Goal: Contribute content: Add original content to the website for others to see

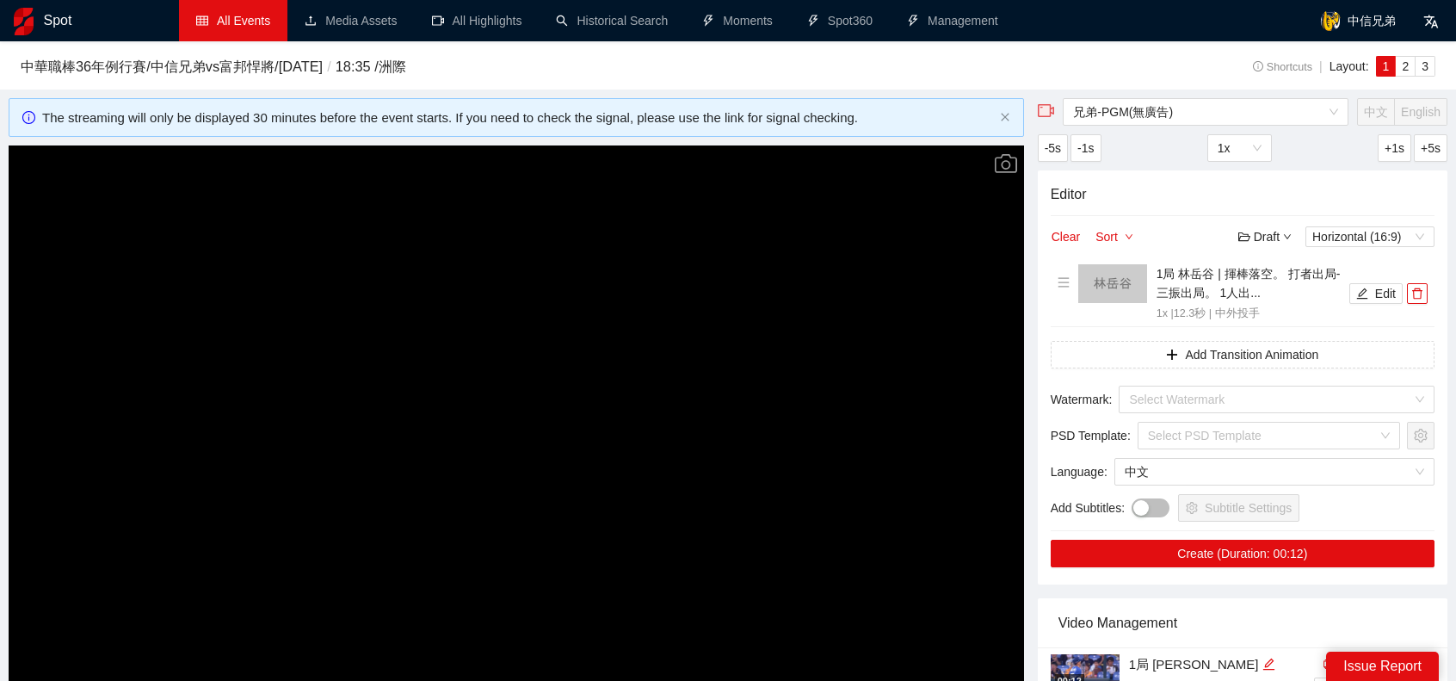
click at [248, 28] on link "All Events" at bounding box center [233, 21] width 74 height 14
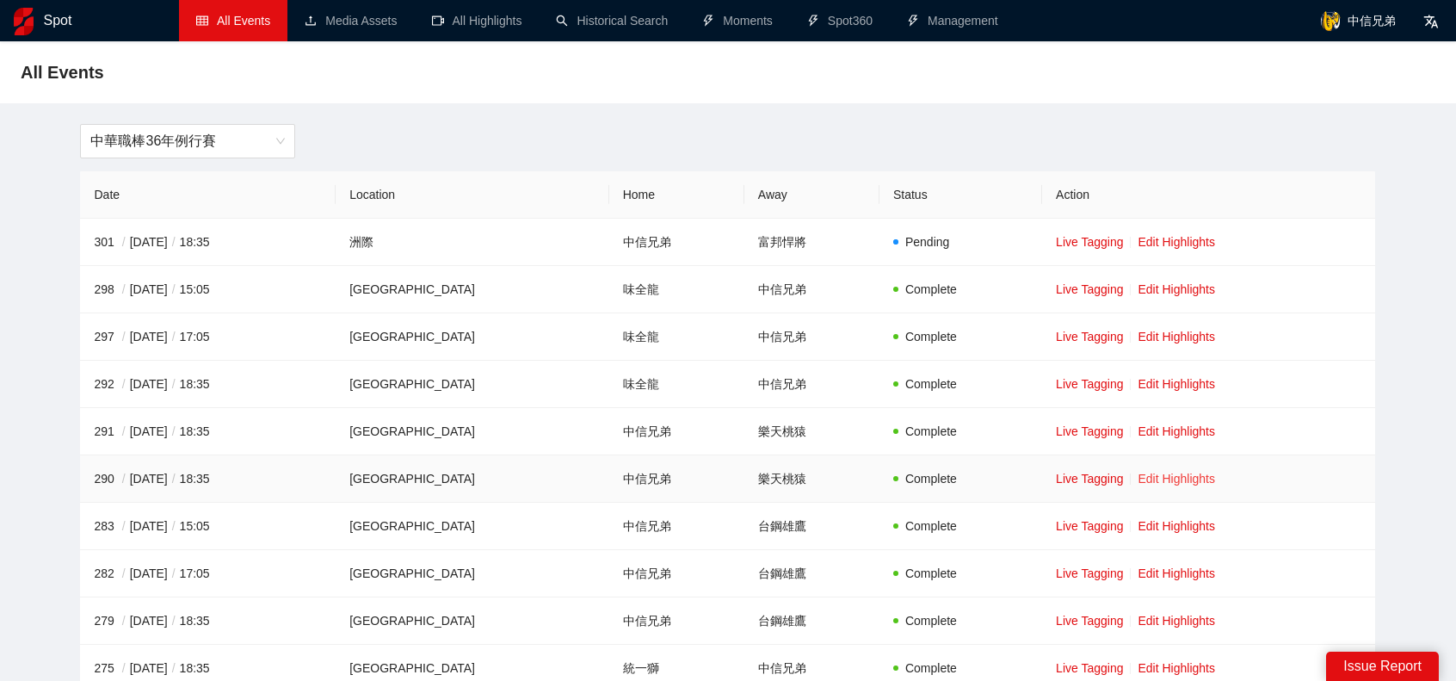
click at [1159, 474] on link "Edit Highlights" at bounding box center [1176, 479] width 77 height 14
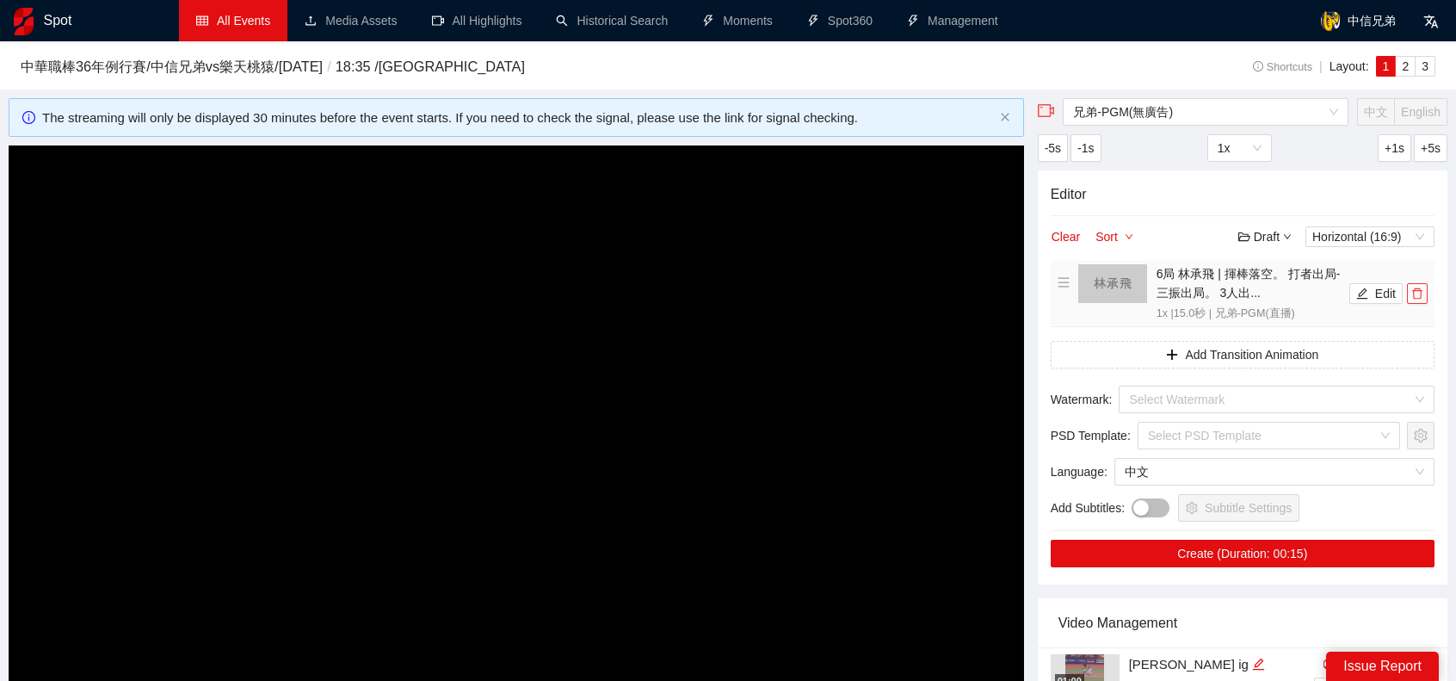
click at [1423, 287] on icon "delete" at bounding box center [1417, 293] width 12 height 12
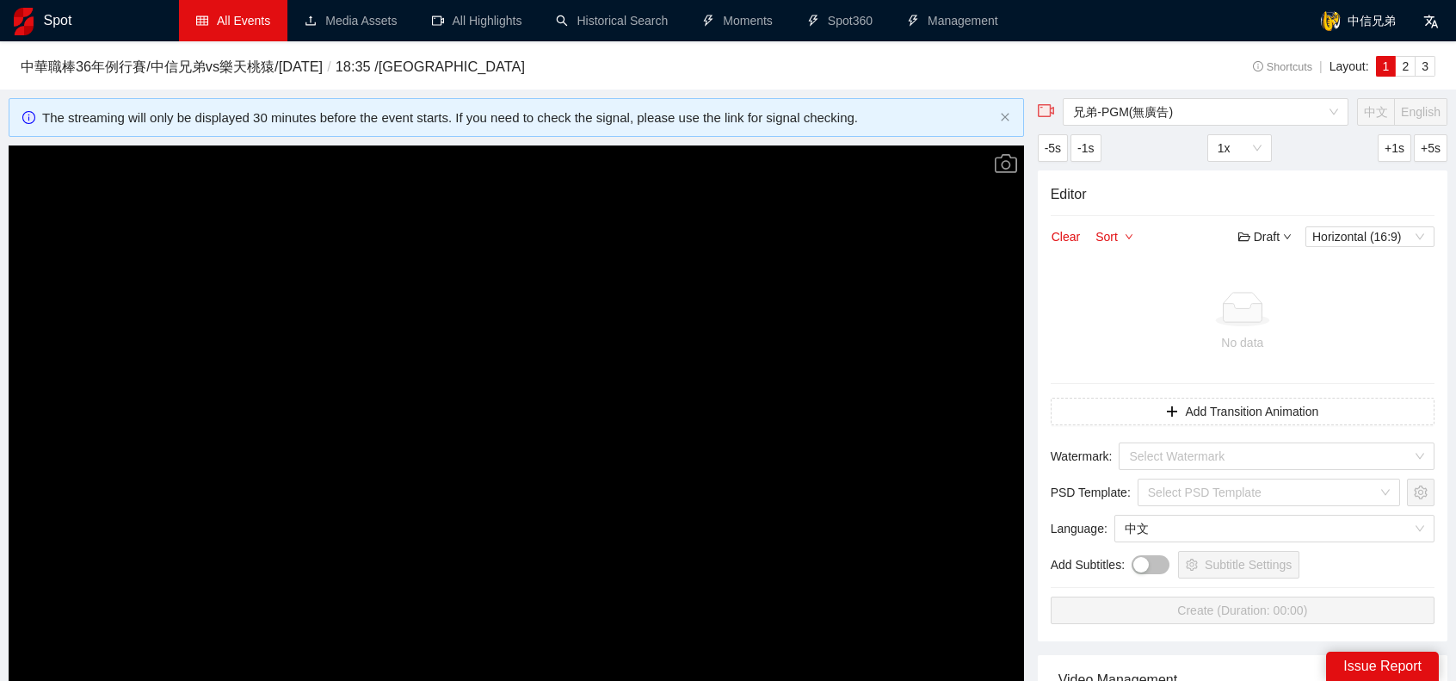
click at [635, 375] on video "Video Player" at bounding box center [517, 430] width 1016 height 571
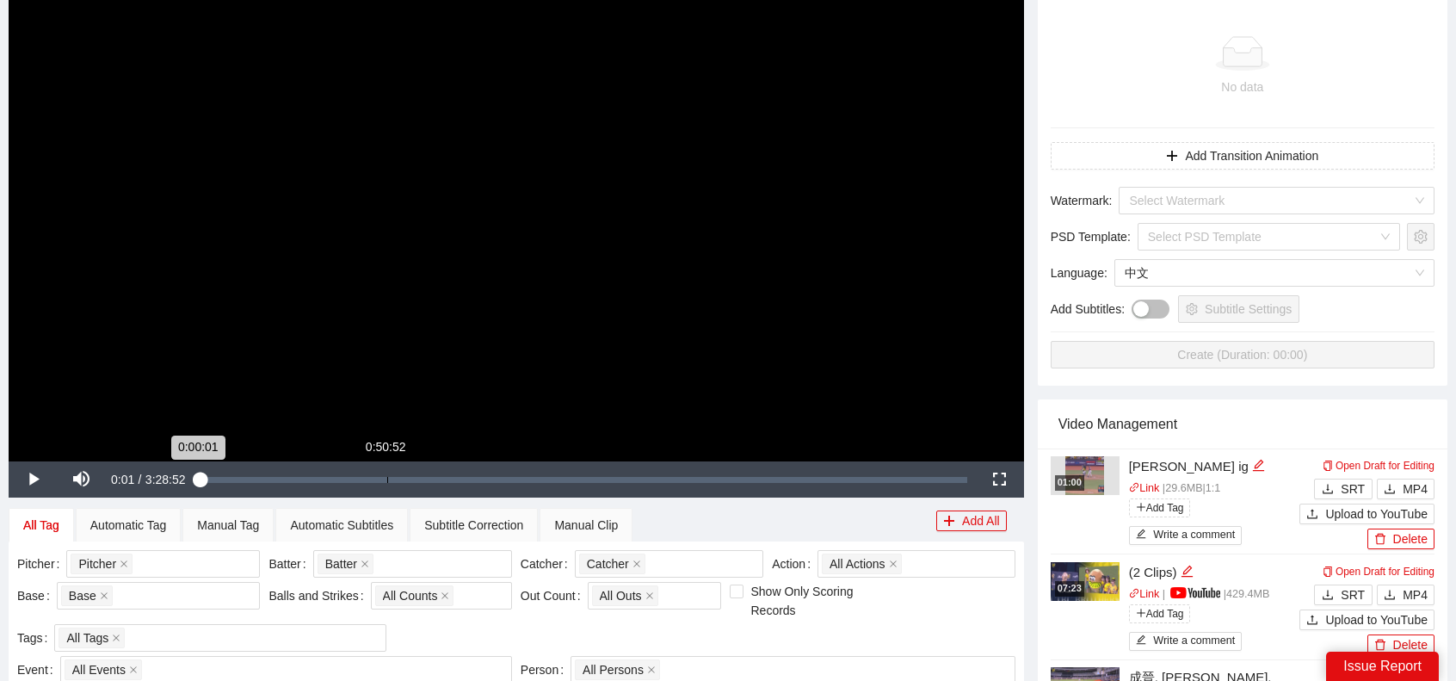
scroll to position [258, 0]
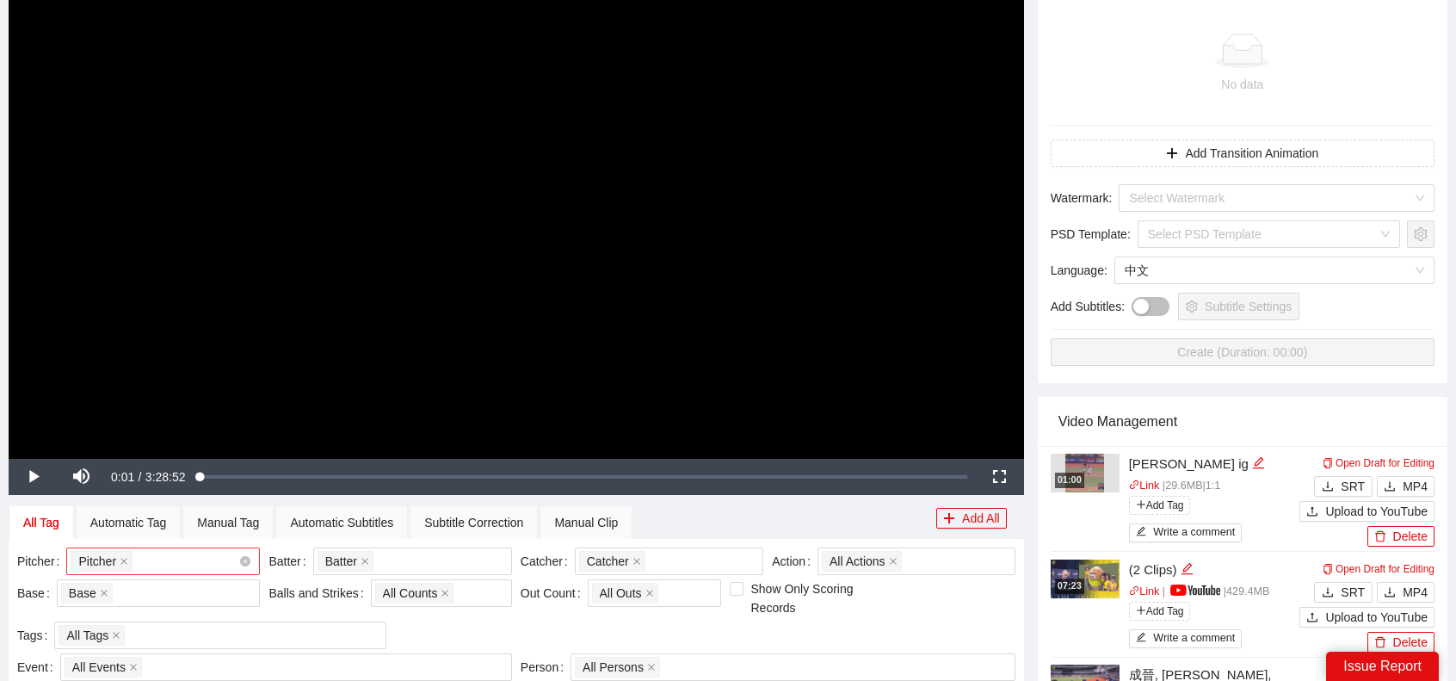
click at [224, 558] on div "Pitcher + 0 ..." at bounding box center [155, 561] width 168 height 24
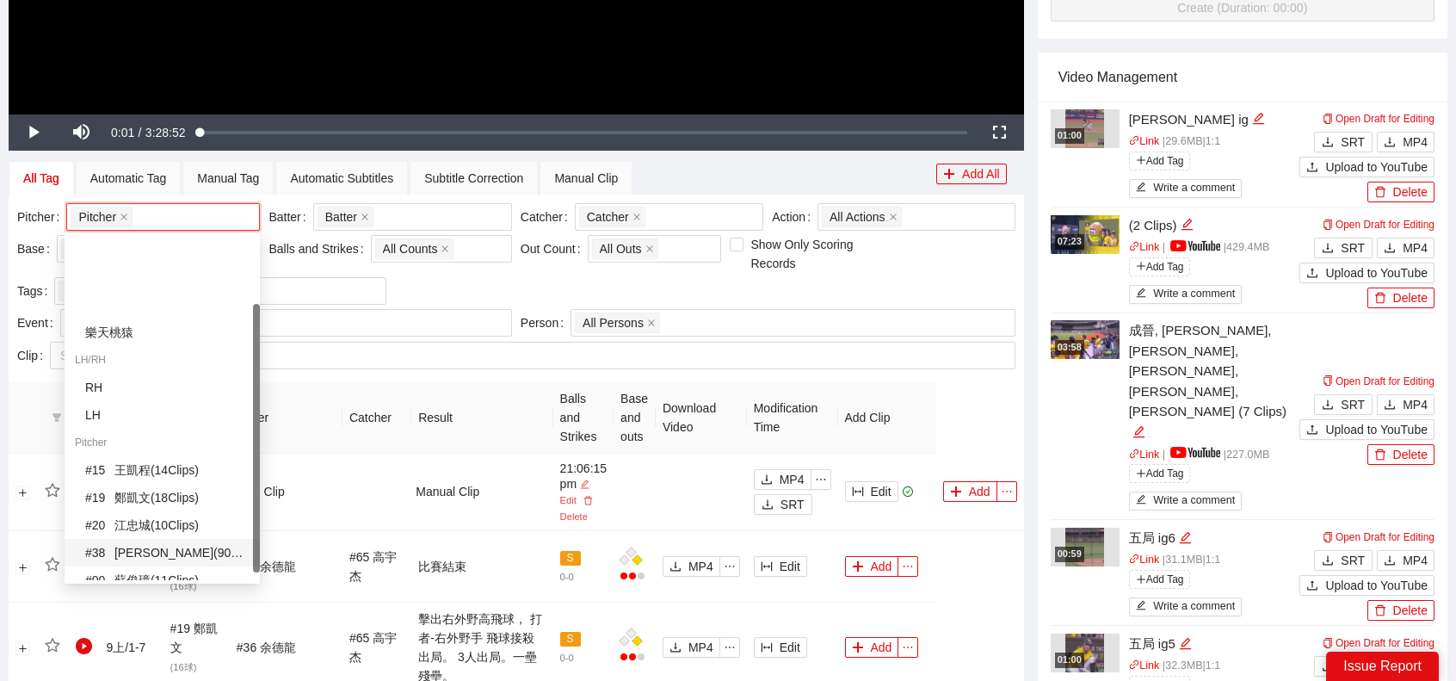
scroll to position [86, 0]
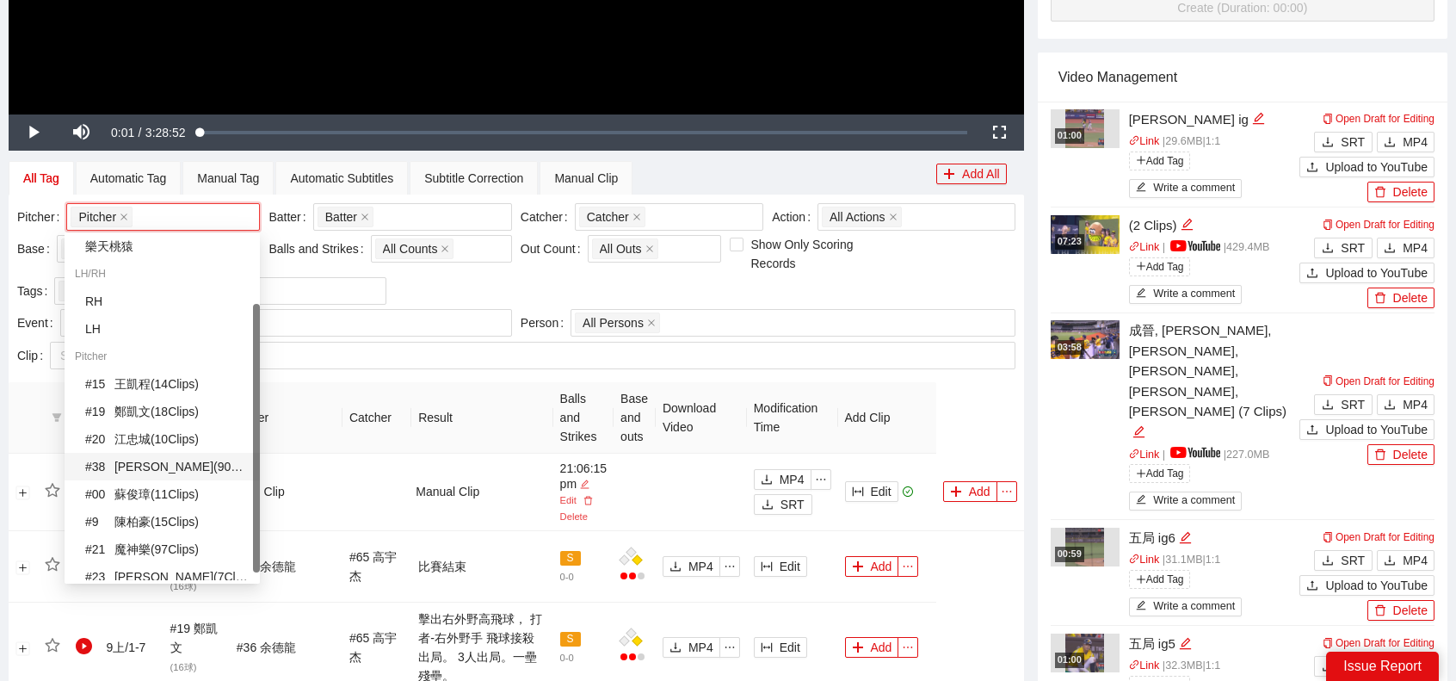
click at [152, 468] on div "# 38 [PERSON_NAME] ( 90 Clips )" at bounding box center [167, 466] width 164 height 19
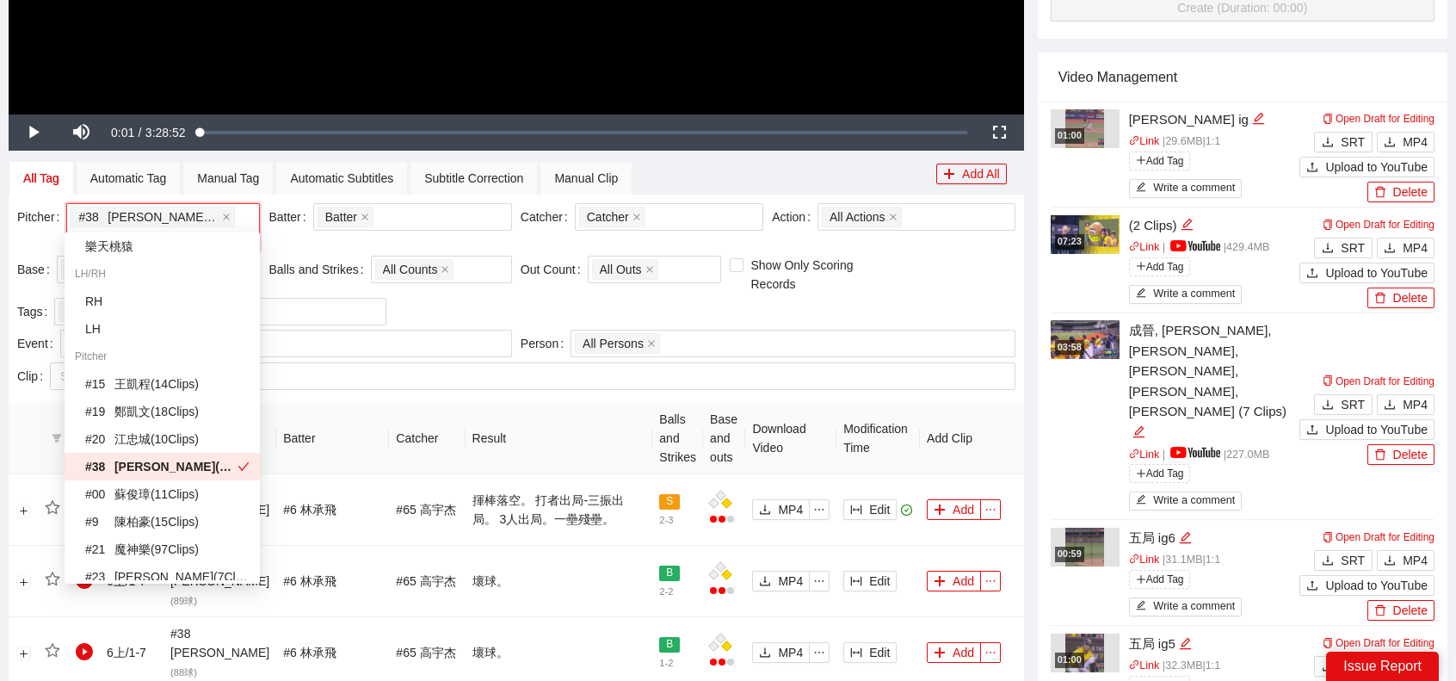
click at [596, 414] on th "Result" at bounding box center [560, 438] width 188 height 71
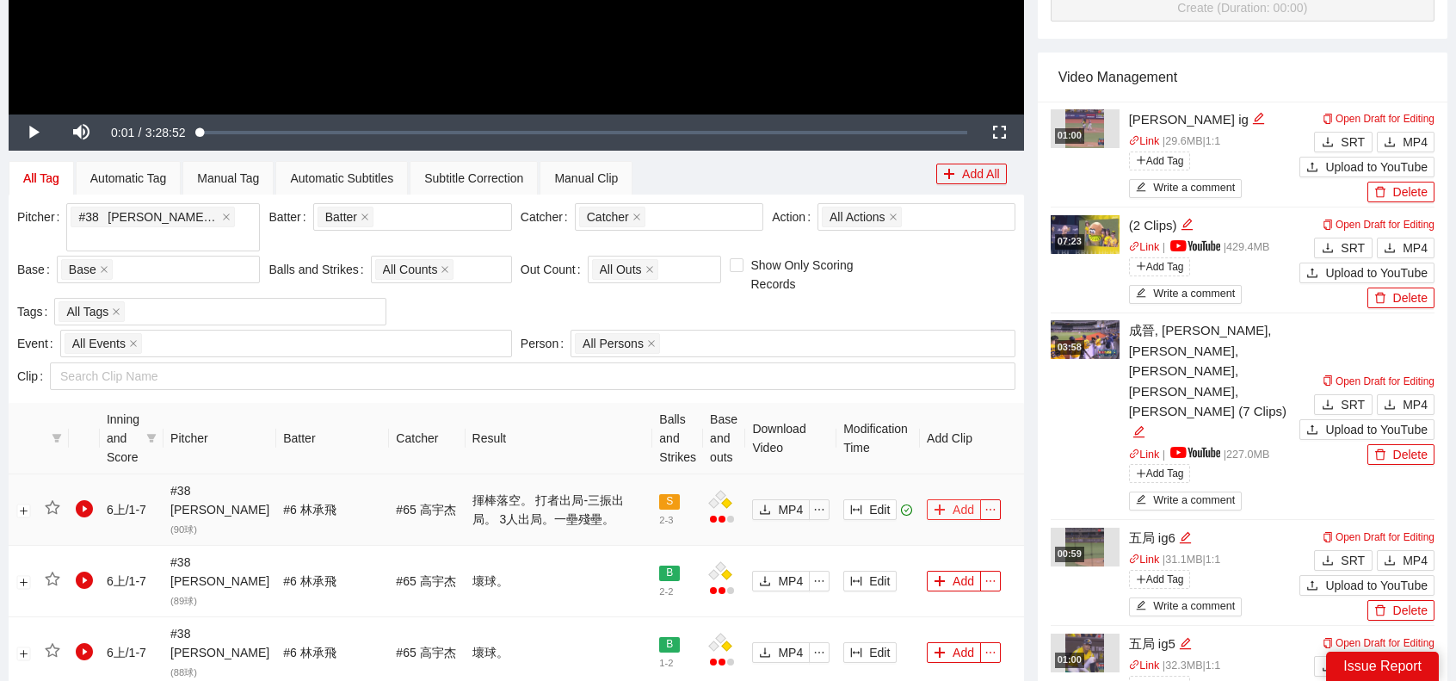
click at [946, 499] on button "Add" at bounding box center [954, 509] width 54 height 21
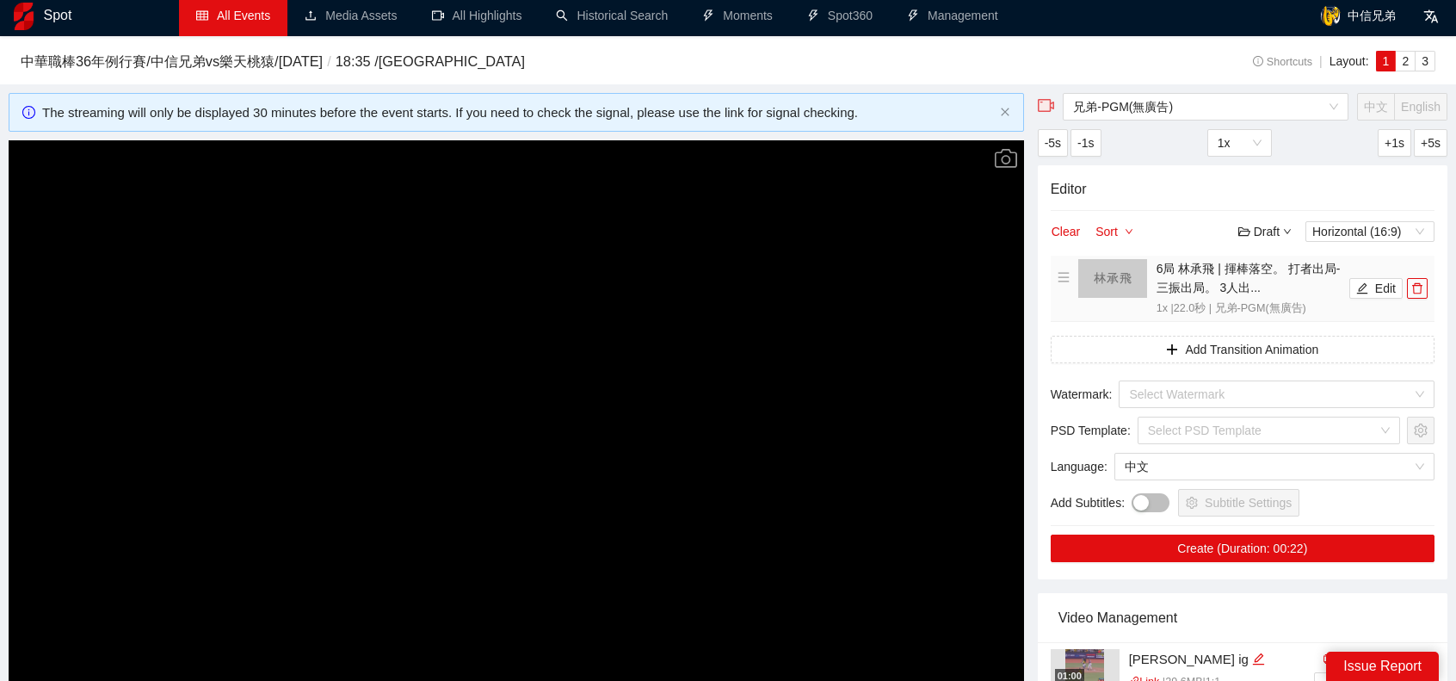
scroll to position [0, 0]
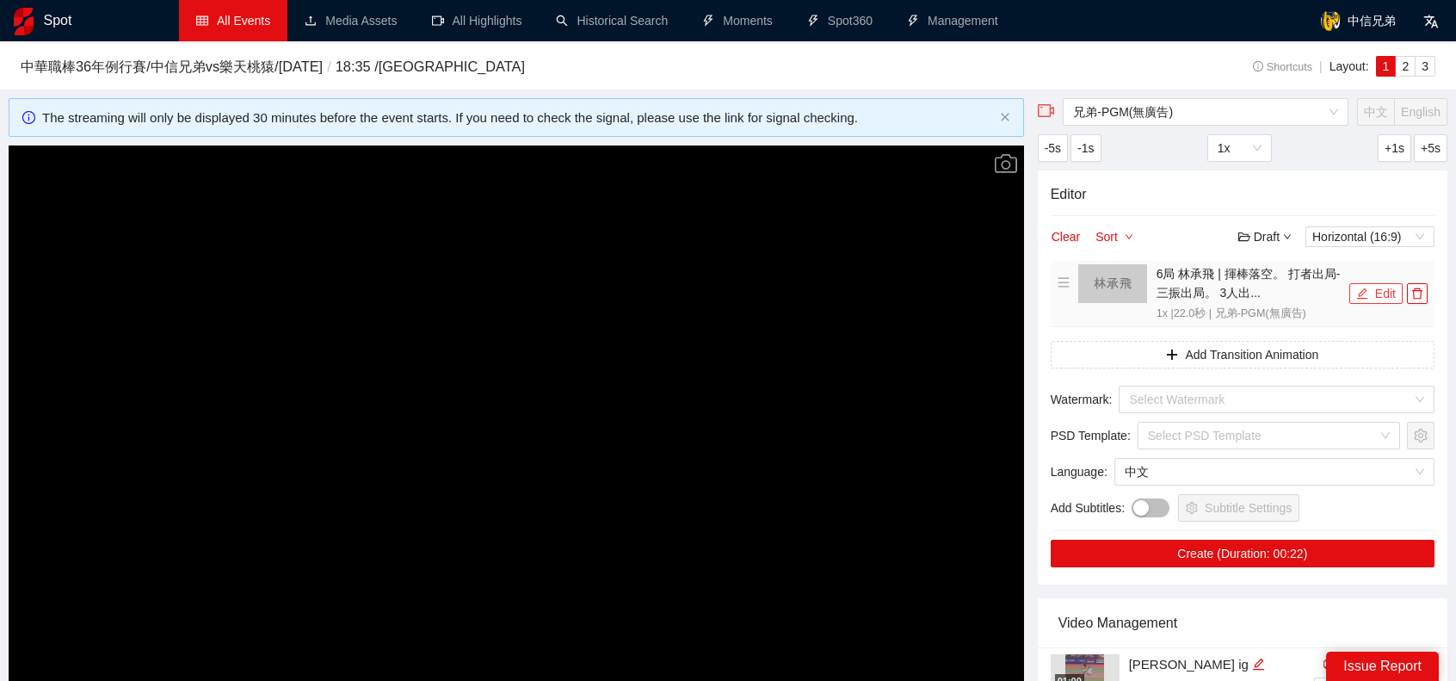
click at [1368, 293] on icon "edit" at bounding box center [1362, 293] width 12 height 12
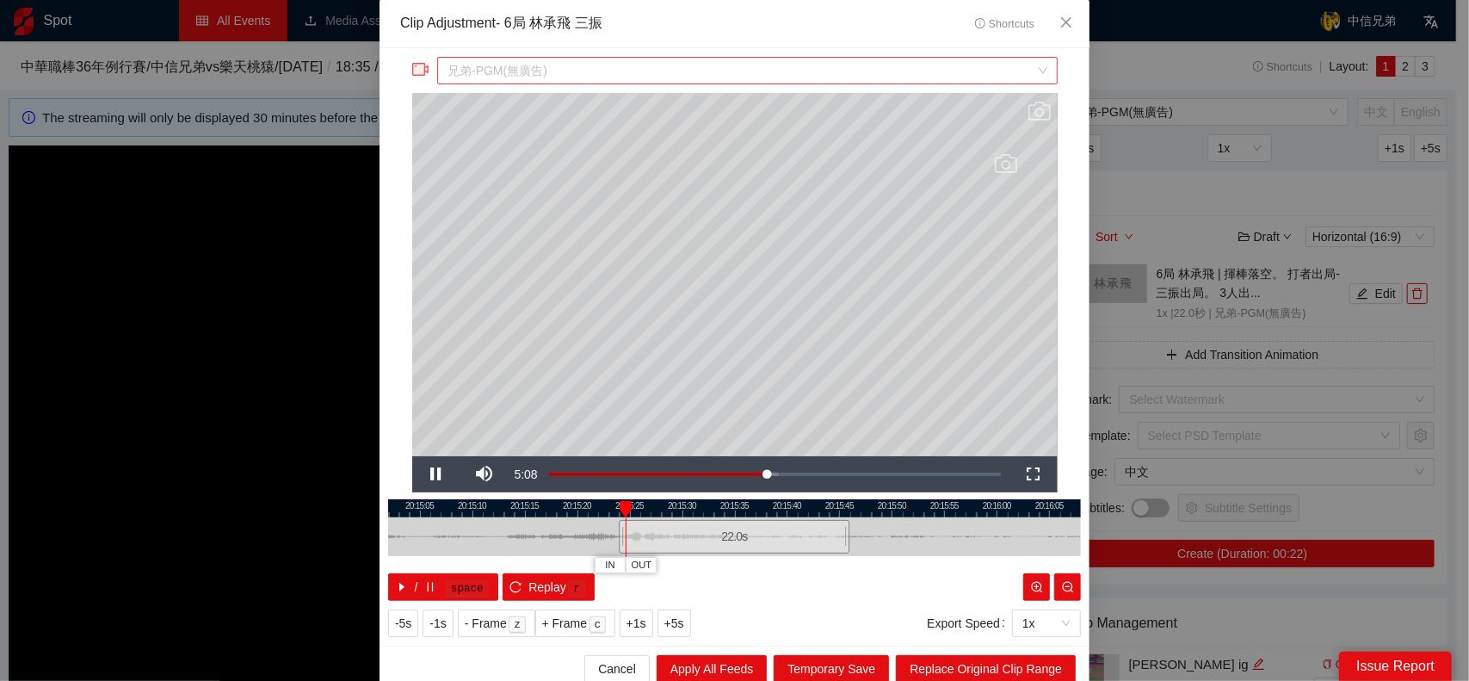
click at [562, 78] on span "兄弟-PGM(無廣告)" at bounding box center [747, 71] width 599 height 26
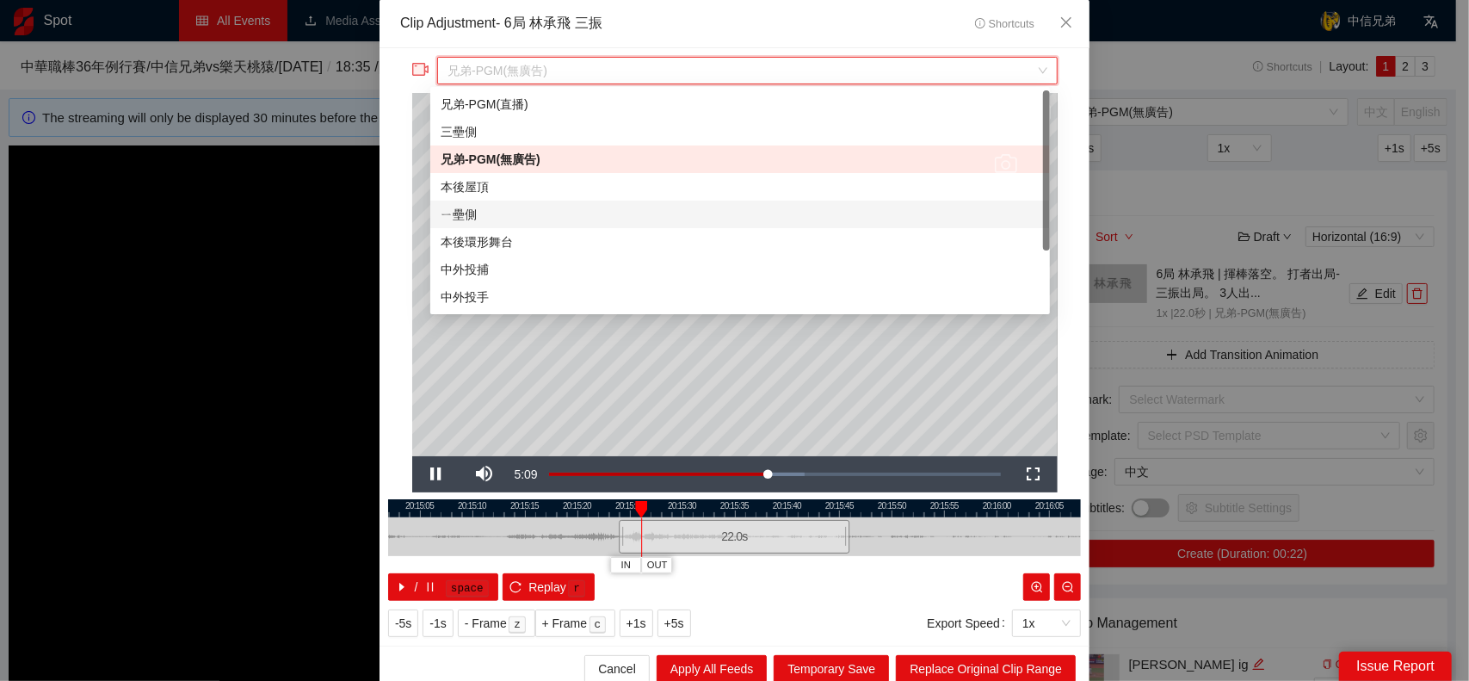
click at [508, 213] on div "ㄧ壘側" at bounding box center [740, 214] width 599 height 19
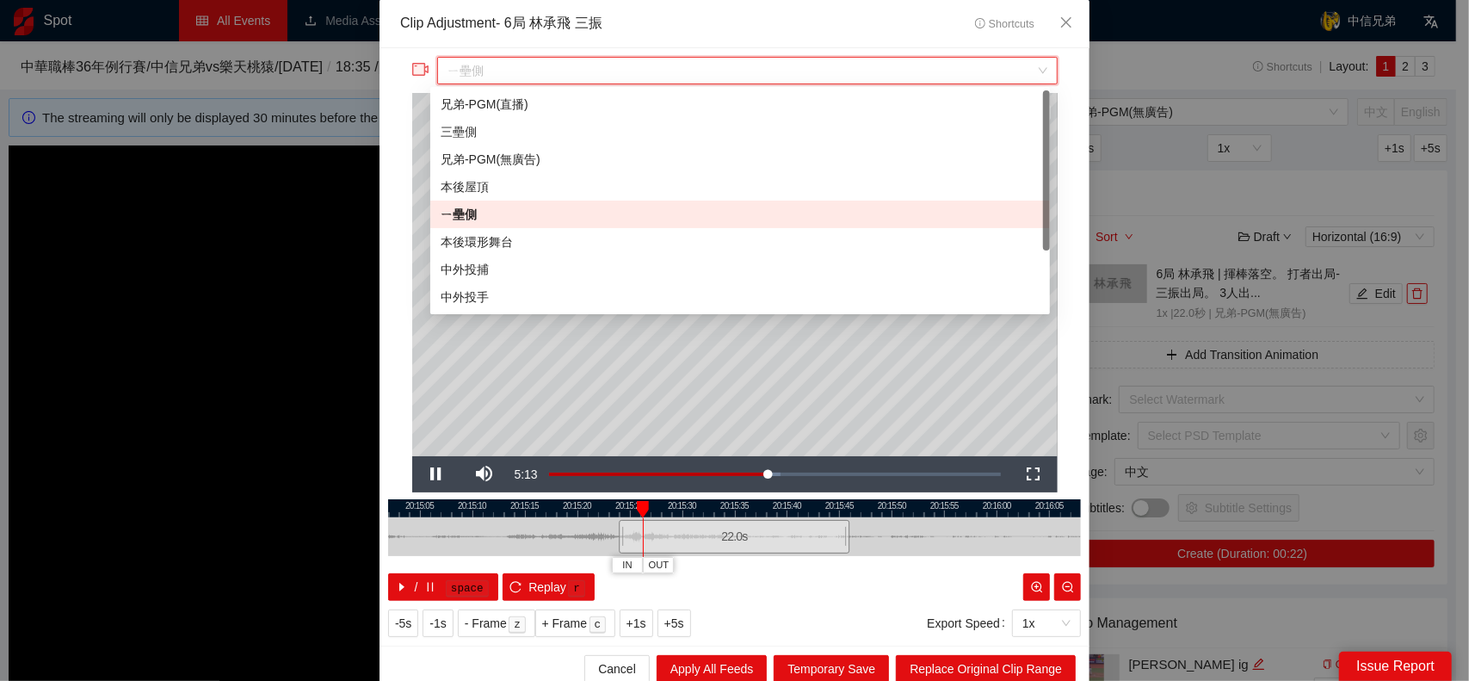
click at [771, 74] on span "ㄧ壘側" at bounding box center [747, 71] width 599 height 26
click at [492, 297] on div "中外投手" at bounding box center [740, 296] width 599 height 19
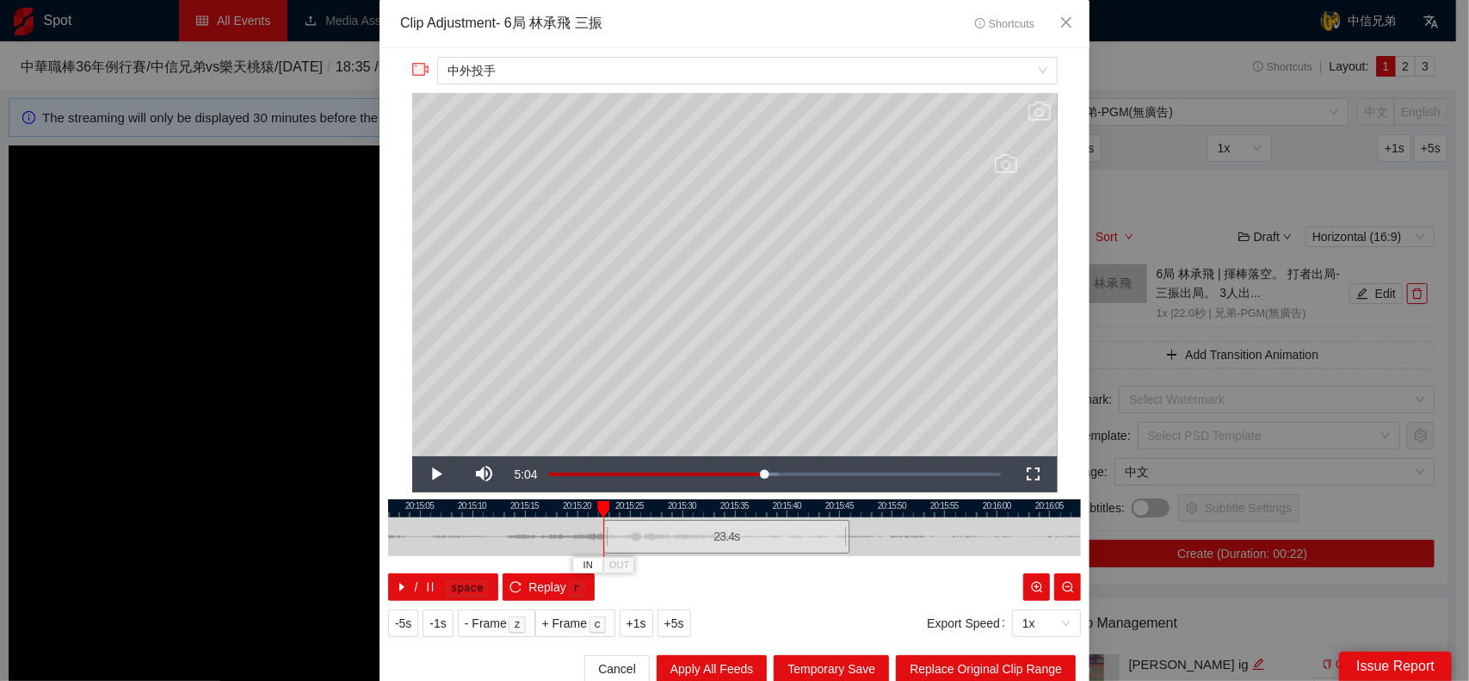
drag, startPoint x: 611, startPoint y: 536, endPoint x: 596, endPoint y: 534, distance: 15.6
click at [601, 534] on div at bounding box center [606, 536] width 10 height 39
drag, startPoint x: 843, startPoint y: 538, endPoint x: 783, endPoint y: 547, distance: 60.1
click at [783, 547] on div "20:15:00 20:15:05 20:15:10 20:15:15 20:15:20 20:15:25 20:15:30 20:15:35 20:15:4…" at bounding box center [734, 550] width 693 height 102
click at [971, 672] on span "Replace Original Clip Range" at bounding box center [986, 668] width 152 height 19
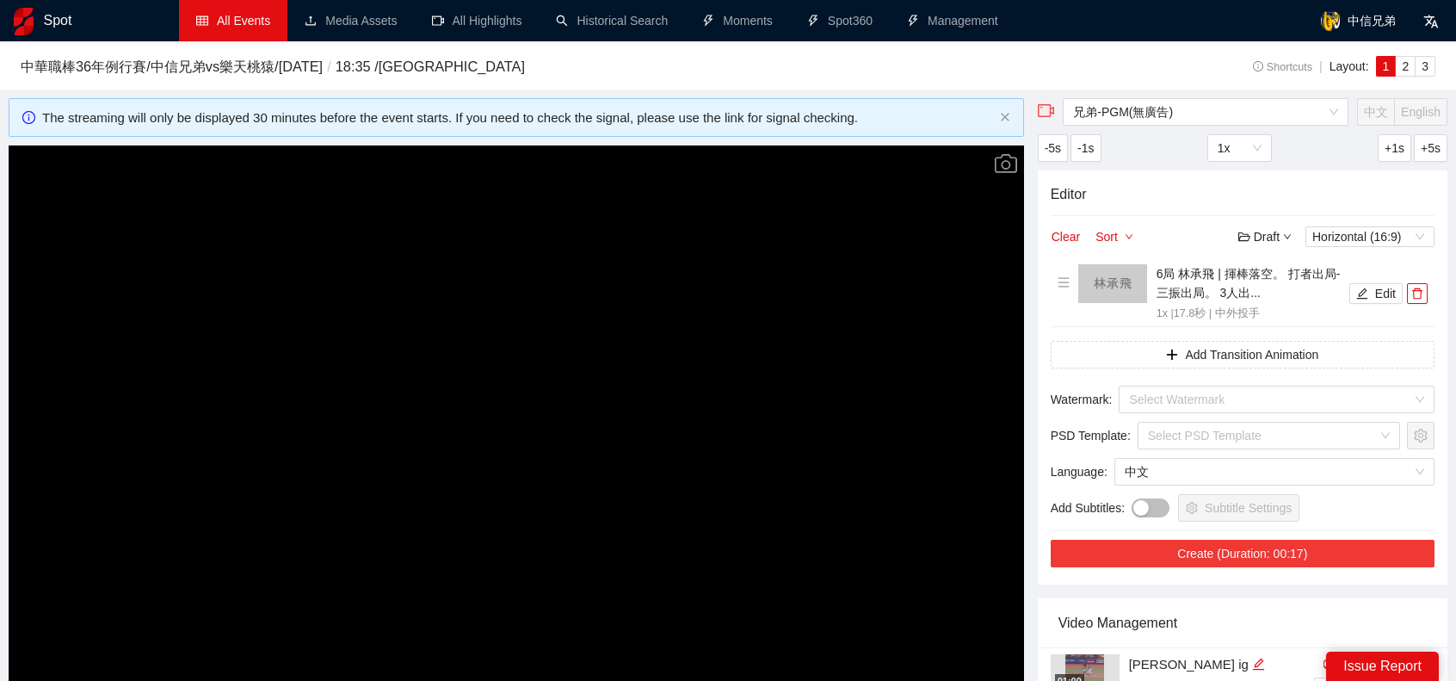
click at [1328, 547] on button "Create (Duration: 00:17)" at bounding box center [1243, 554] width 384 height 28
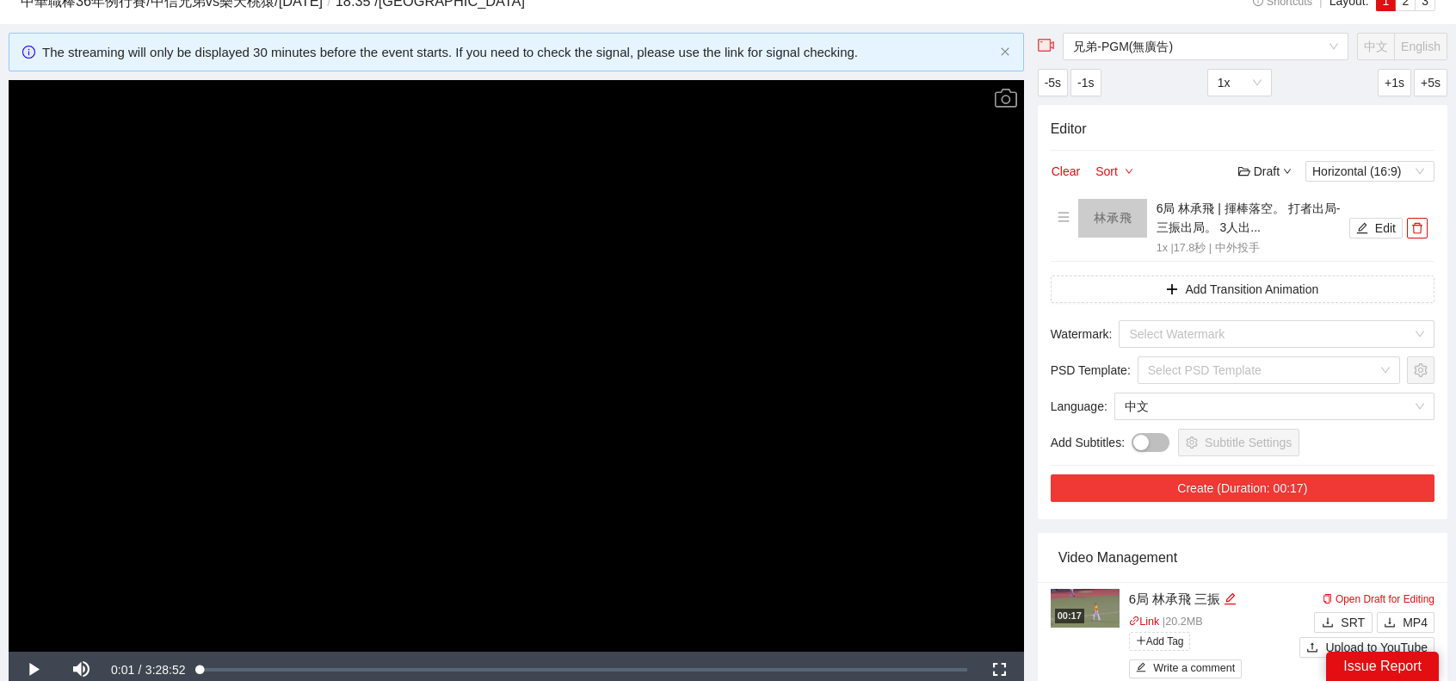
scroll to position [258, 0]
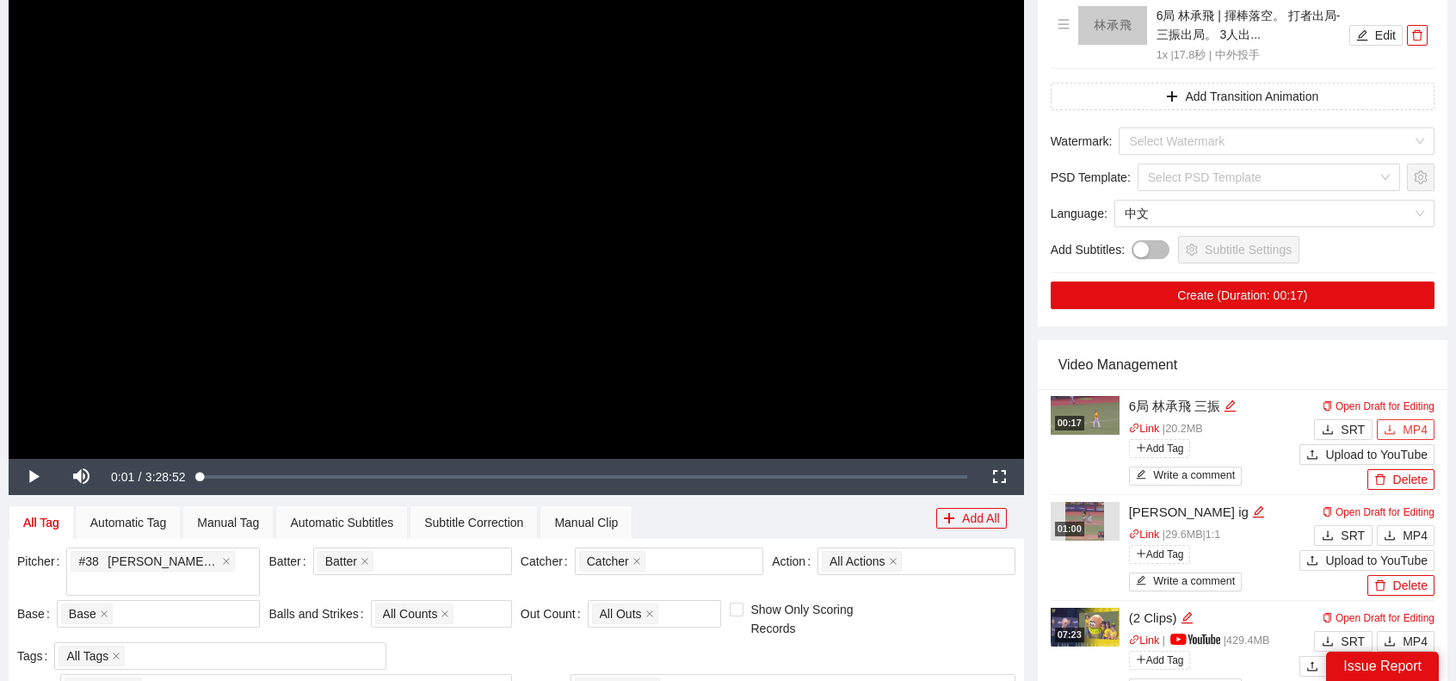
click at [1418, 428] on span "MP4" at bounding box center [1415, 429] width 25 height 19
click at [1385, 39] on button "Edit" at bounding box center [1375, 35] width 53 height 21
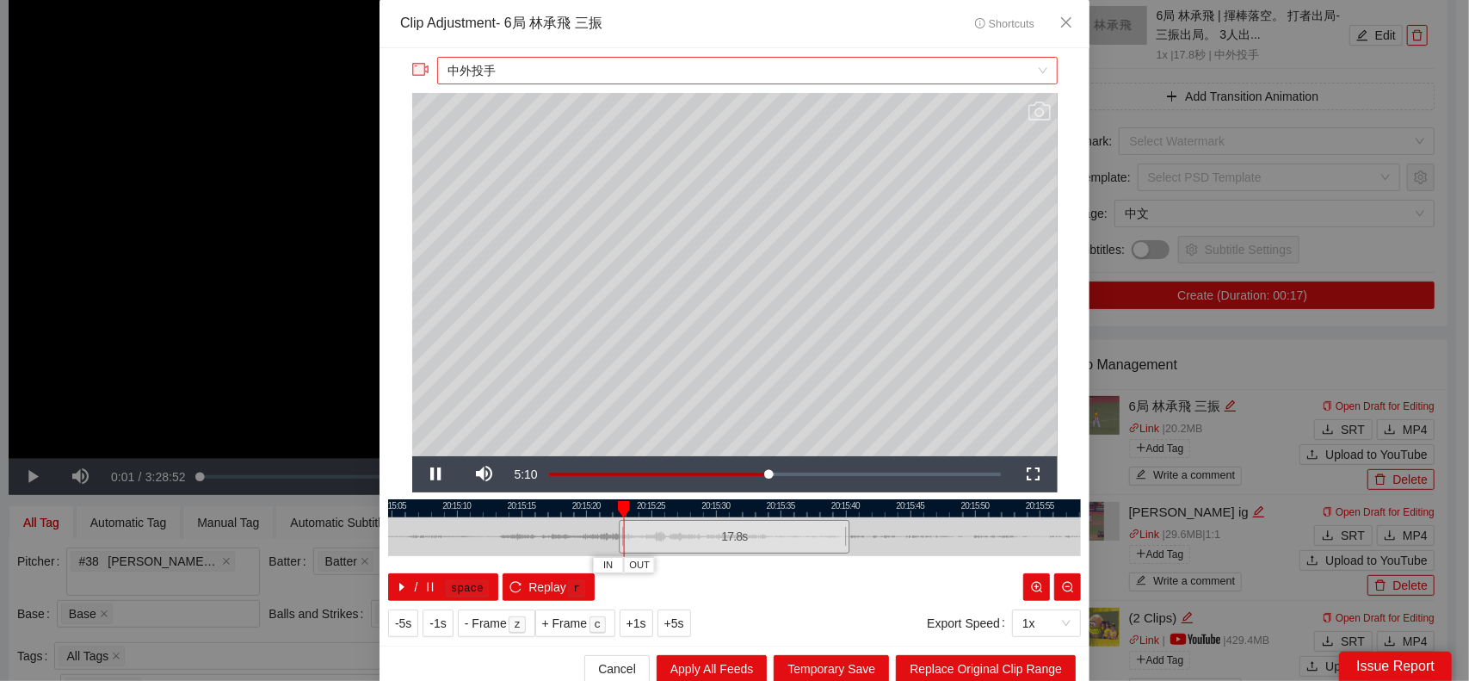
click at [553, 66] on span "中外投手" at bounding box center [747, 71] width 599 height 26
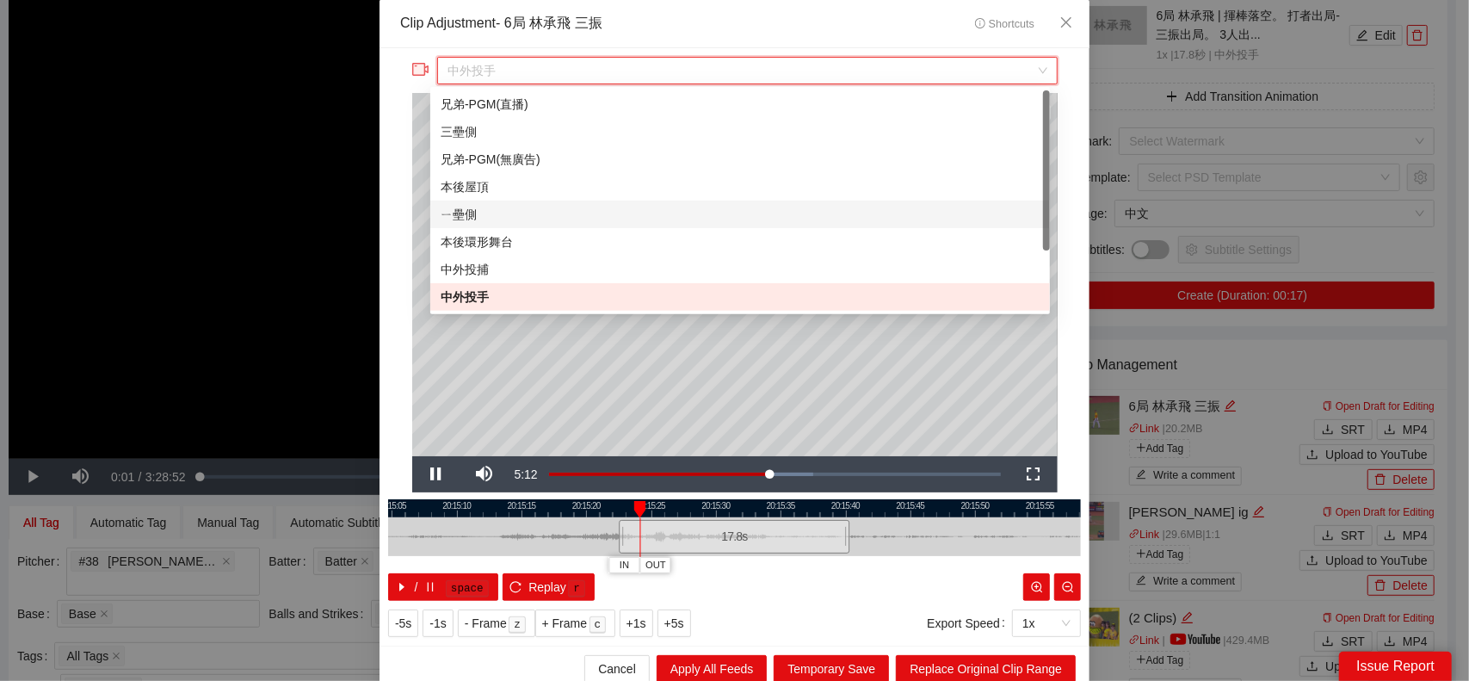
click at [502, 221] on div "ㄧ壘側" at bounding box center [740, 214] width 599 height 19
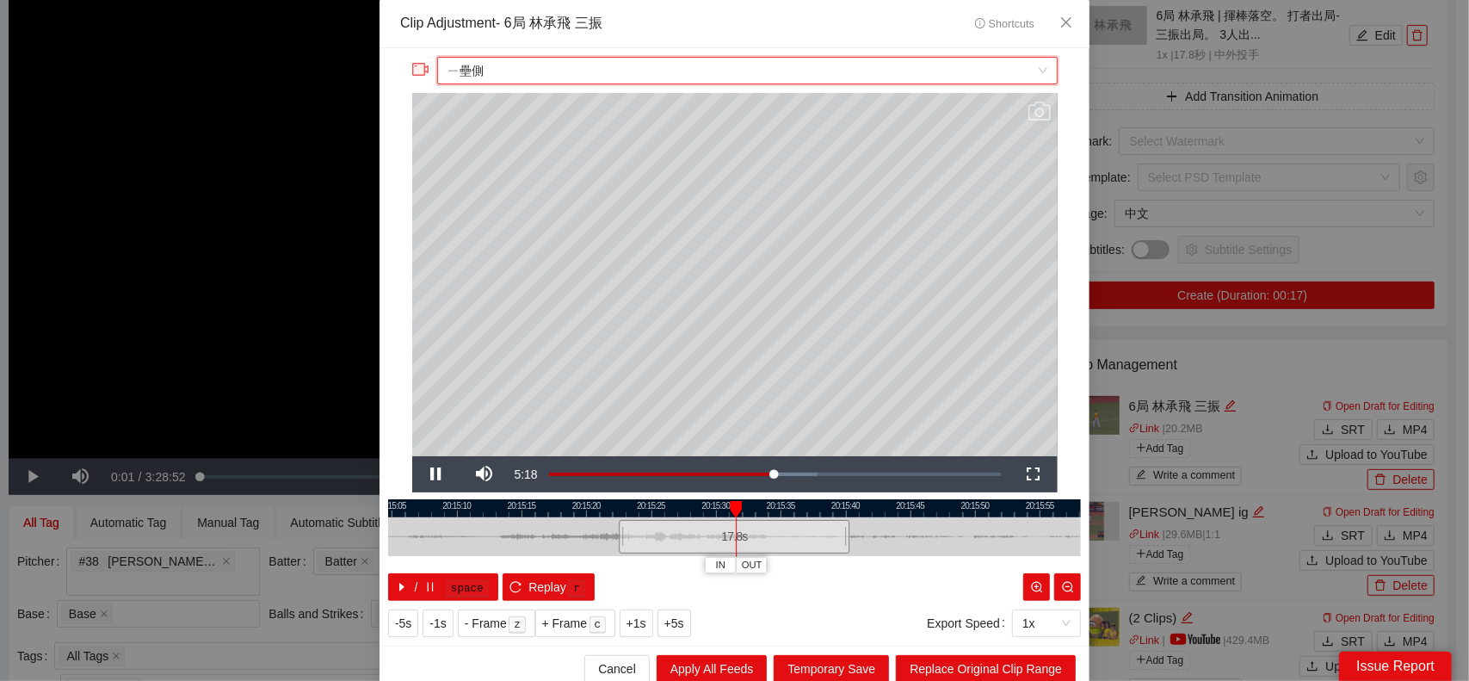
click at [995, 652] on div "Cancel Apply All Feeds Temporary Save Replace Original Clip Range" at bounding box center [735, 668] width 710 height 46
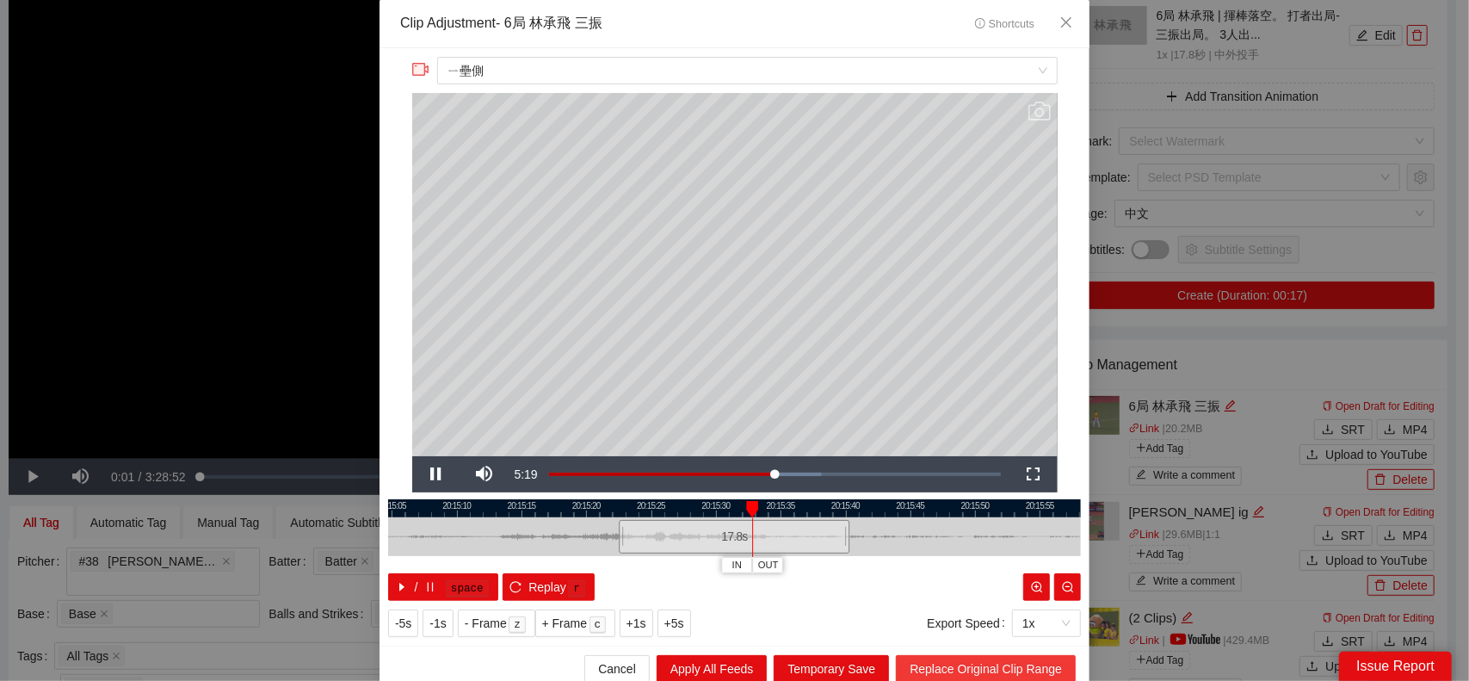
click at [955, 663] on span "Replace Original Clip Range" at bounding box center [986, 668] width 152 height 19
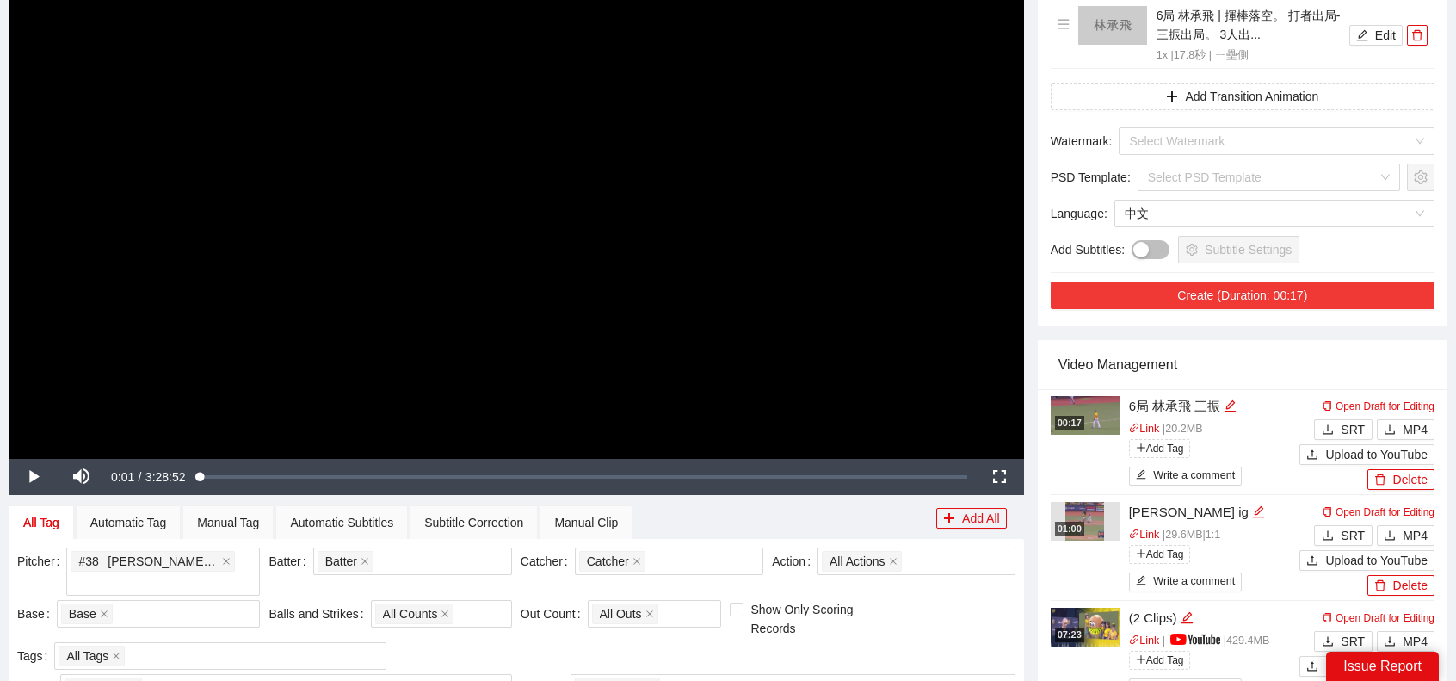
click at [1286, 293] on button "Create (Duration: 00:17)" at bounding box center [1243, 295] width 384 height 28
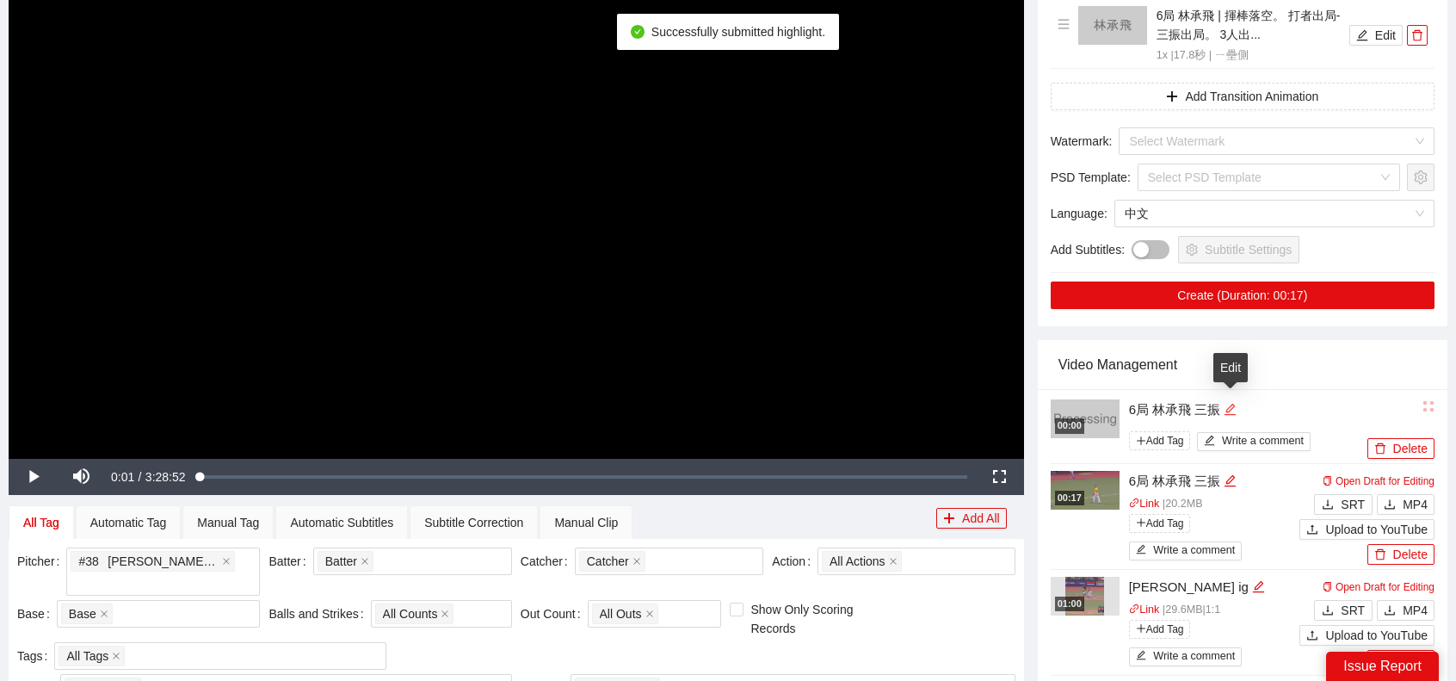
click at [1232, 406] on icon "edit" at bounding box center [1230, 409] width 13 height 13
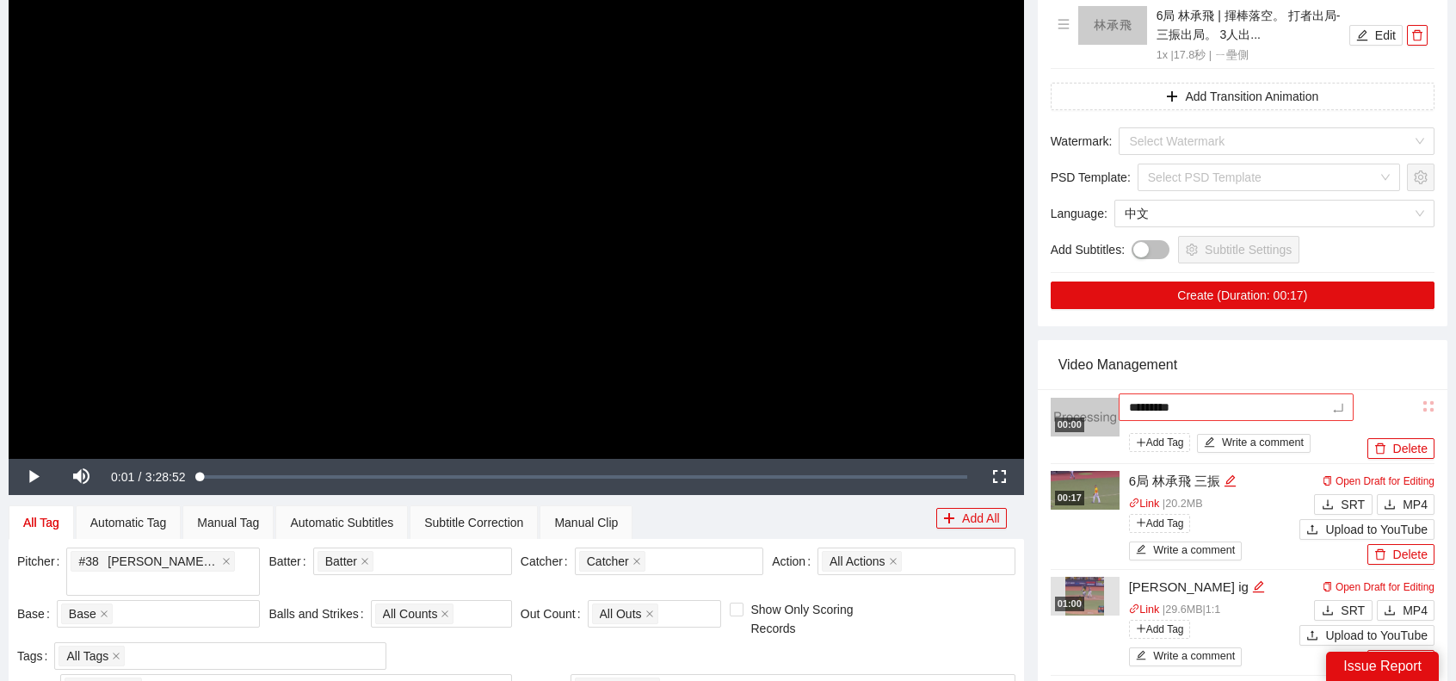
type textarea "*********"
type textarea "**********"
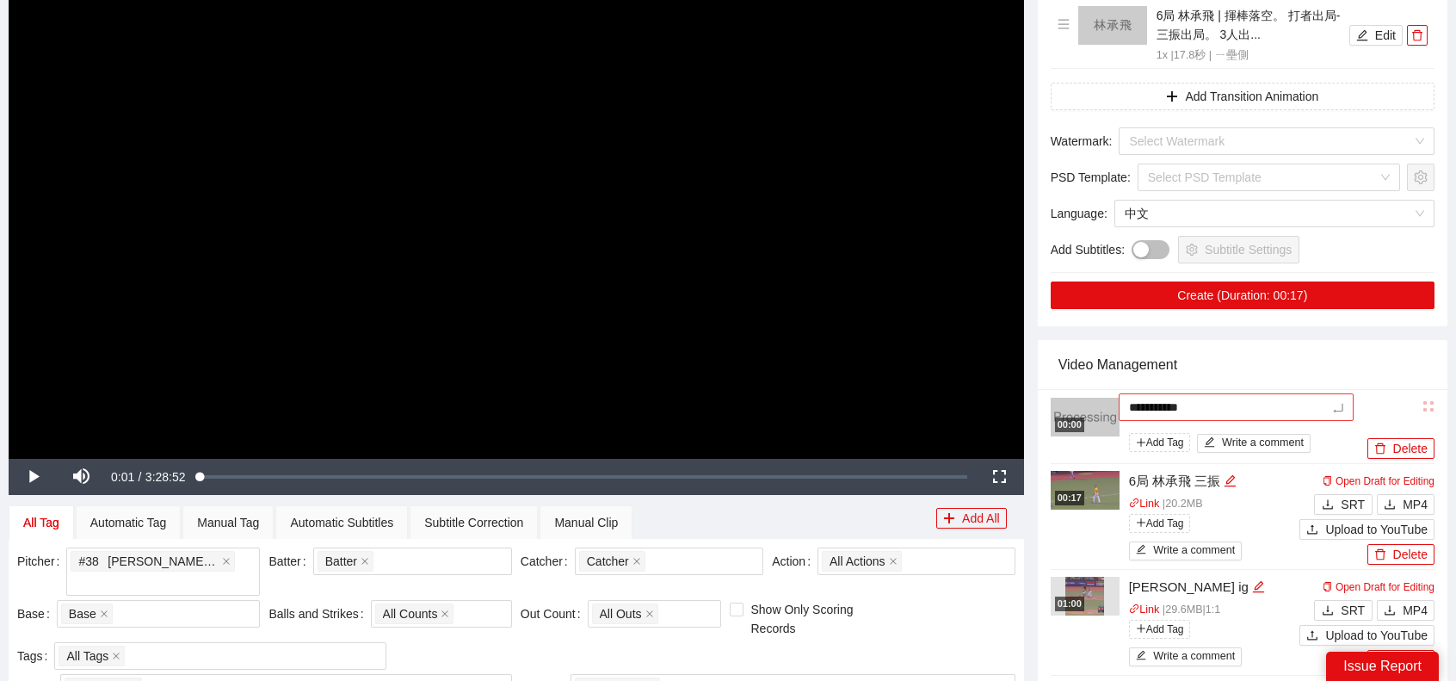
type textarea "**********"
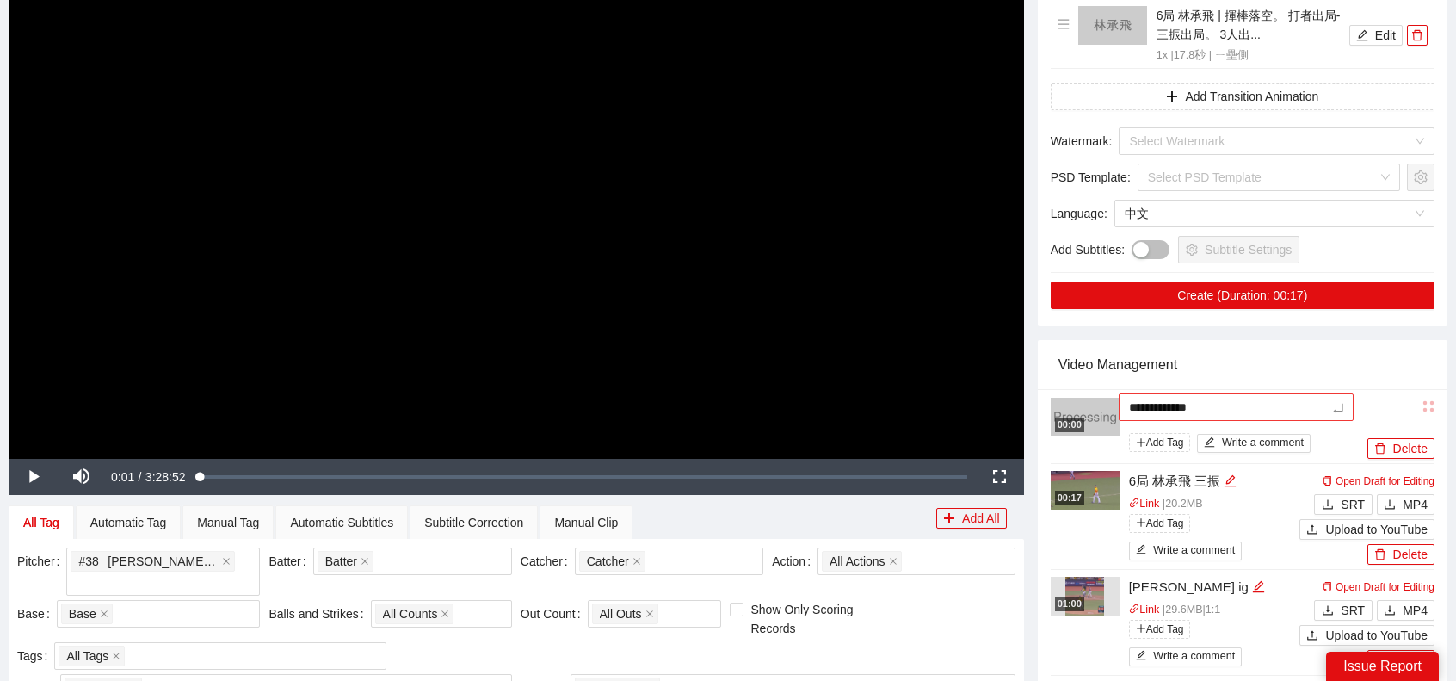
type textarea "**********"
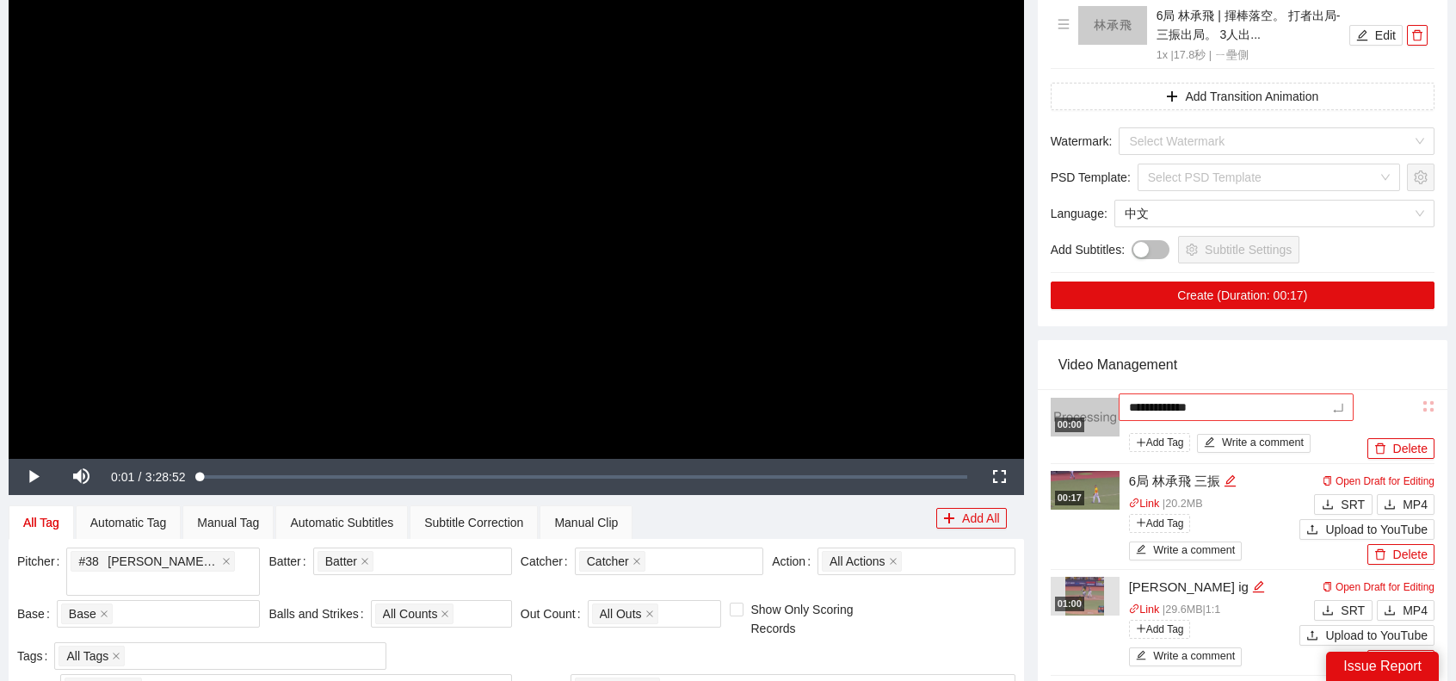
type textarea "**********"
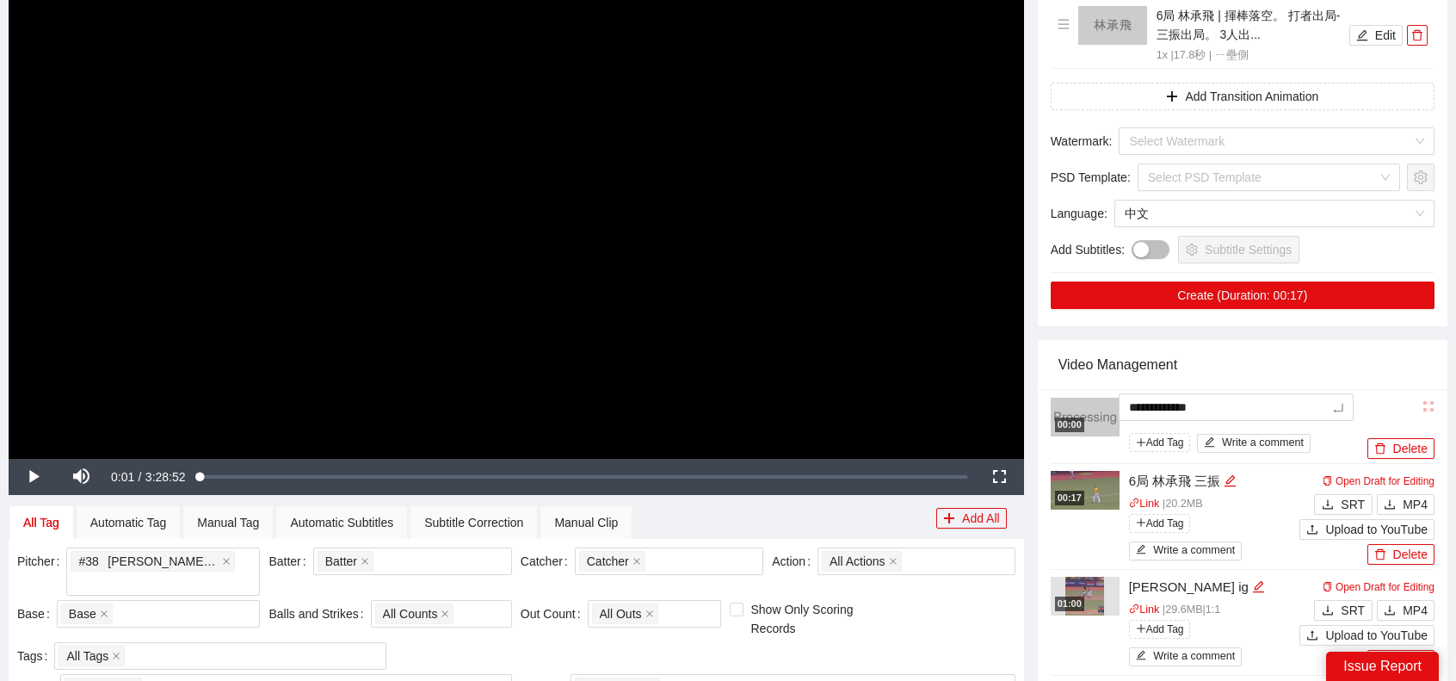
click at [1252, 376] on div "Video Management" at bounding box center [1243, 364] width 368 height 49
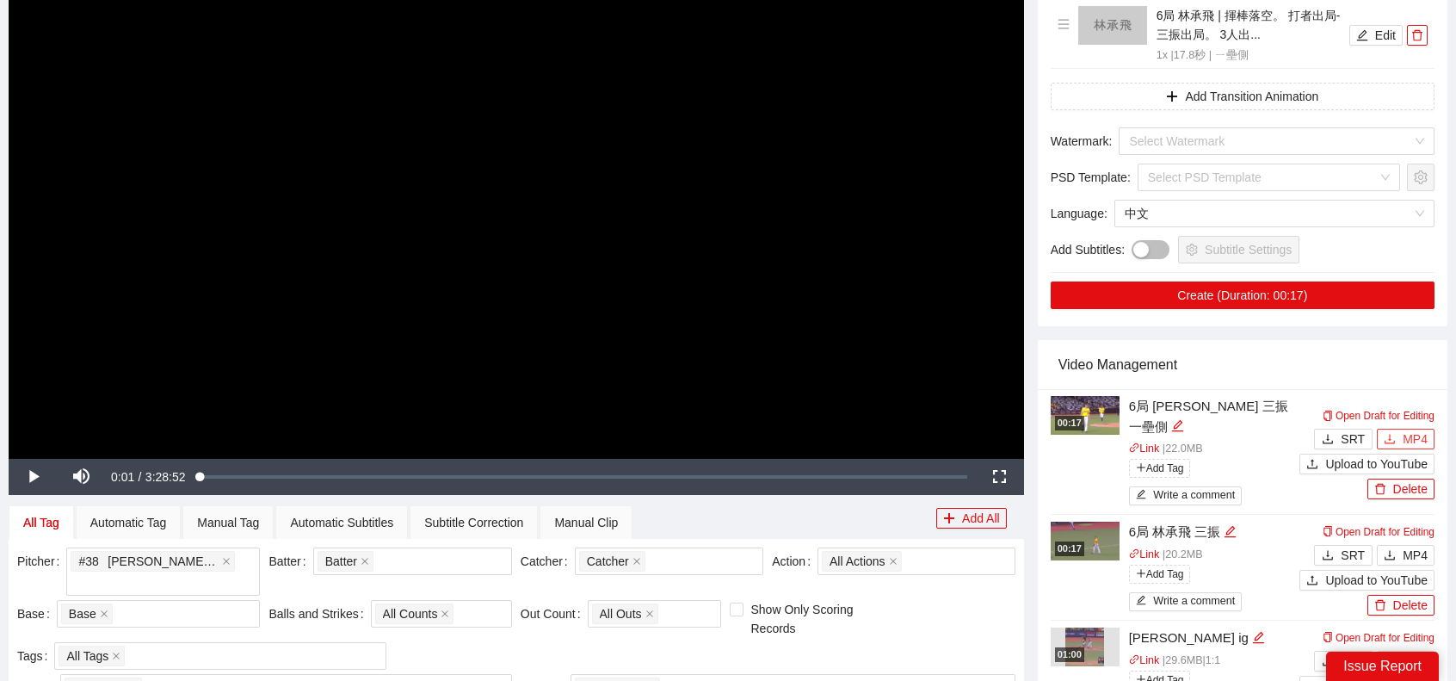
click at [1411, 429] on span "MP4" at bounding box center [1415, 438] width 25 height 19
